Goal: Task Accomplishment & Management: Use online tool/utility

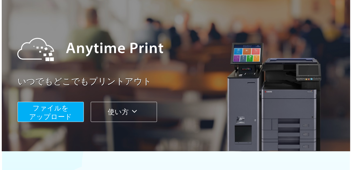
scroll to position [69, 0]
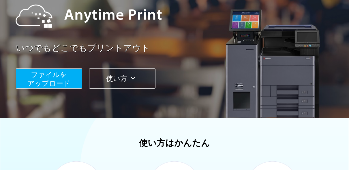
click at [73, 83] on button "ファイルを ​​アップロード" at bounding box center [49, 79] width 66 height 20
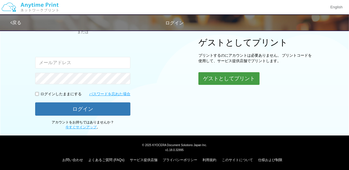
click at [236, 75] on button "ゲストとしてプリント" at bounding box center [228, 78] width 61 height 13
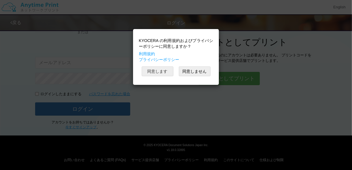
click at [166, 73] on button "同意します" at bounding box center [158, 72] width 32 height 10
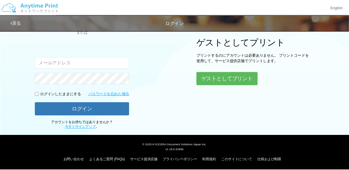
scroll to position [29, 0]
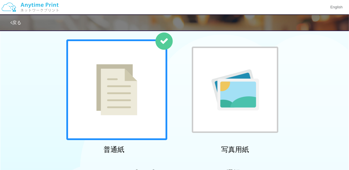
click at [142, 85] on div at bounding box center [116, 89] width 101 height 101
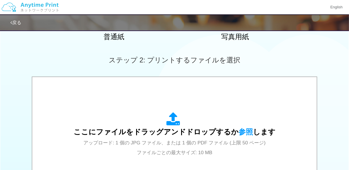
scroll to position [144, 0]
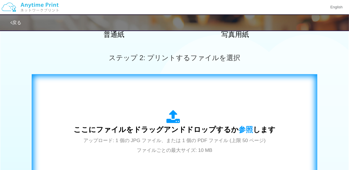
click at [143, 94] on div "ここにファイルをドラッグアンドドロップするか 参照 します アップロード: 1 個の JPG ファイル、または 1 個の PDF ファイル (上限 50 ペー…" at bounding box center [174, 132] width 273 height 104
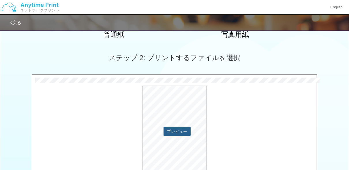
click at [183, 131] on button "プレビュー" at bounding box center [176, 131] width 27 height 9
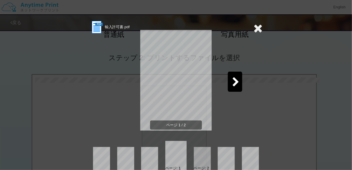
click at [258, 28] on icon at bounding box center [258, 28] width 9 height 12
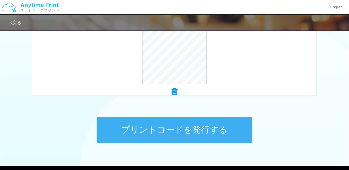
scroll to position [268, 0]
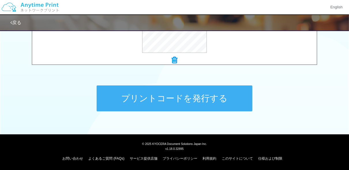
click at [223, 93] on button "プリントコードを発行する" at bounding box center [175, 99] width 156 height 26
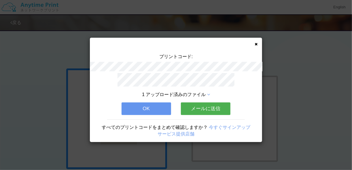
click at [255, 44] on icon at bounding box center [256, 44] width 3 height 4
